Goal: Check status: Check status

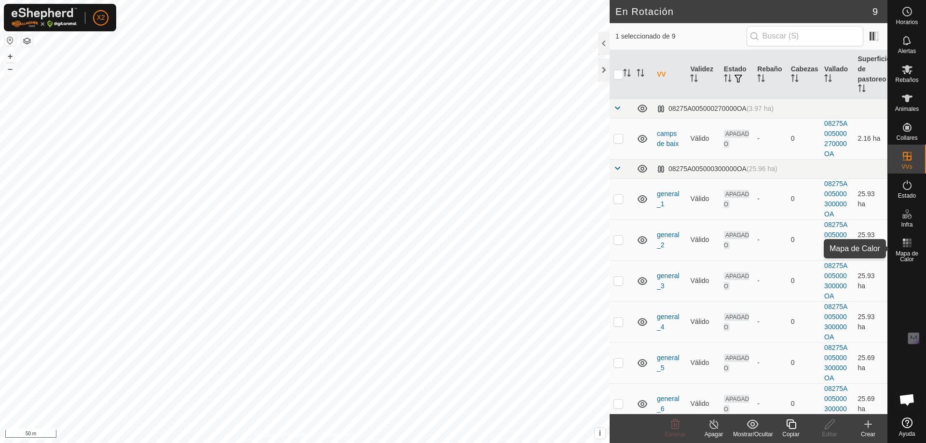
drag, startPoint x: 908, startPoint y: 246, endPoint x: 868, endPoint y: 284, distance: 54.6
click at [908, 249] on es-heatmap-svg-icon at bounding box center [906, 242] width 17 height 15
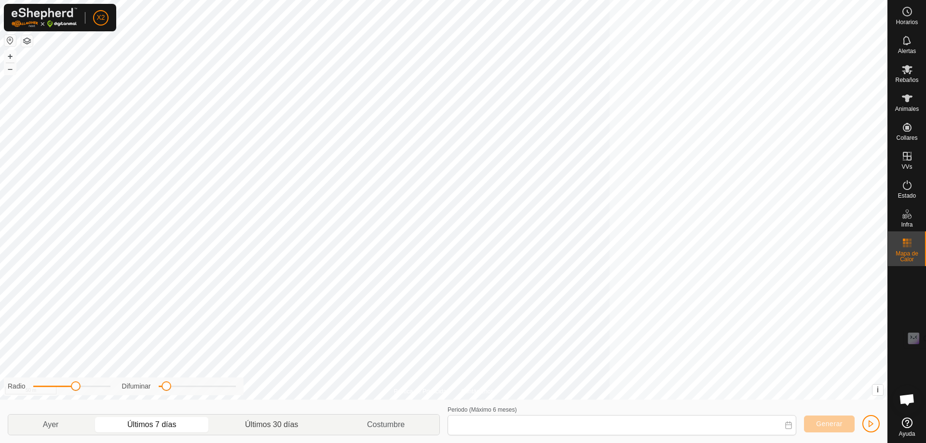
type input "18 Sep, 2025 - 24 Sep, 2025"
click at [912, 247] on icon at bounding box center [907, 243] width 12 height 12
click at [905, 104] on icon at bounding box center [907, 99] width 12 height 12
